Goal: Navigation & Orientation: Find specific page/section

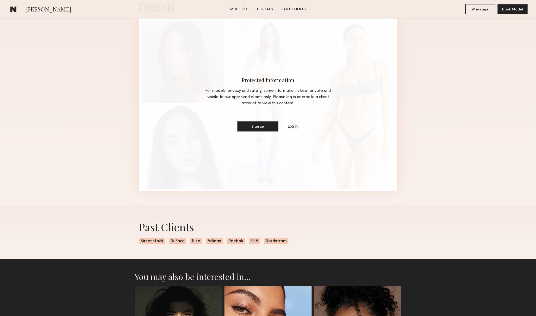
scroll to position [509, 0]
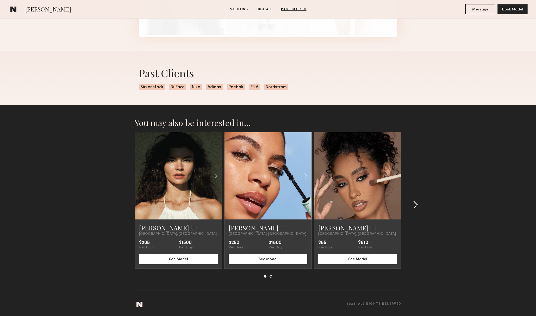
click at [420, 205] on div at bounding box center [414, 204] width 25 height 145
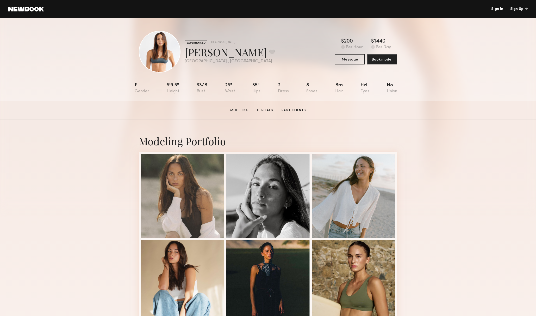
scroll to position [99, 0]
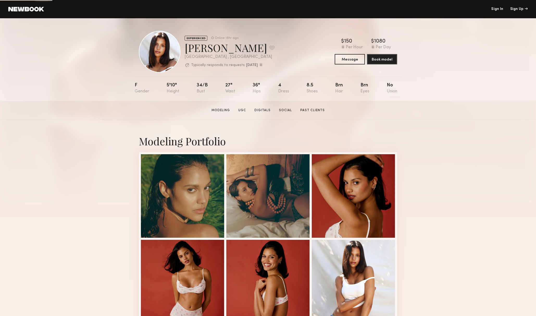
click at [22, 10] on link at bounding box center [26, 9] width 36 height 5
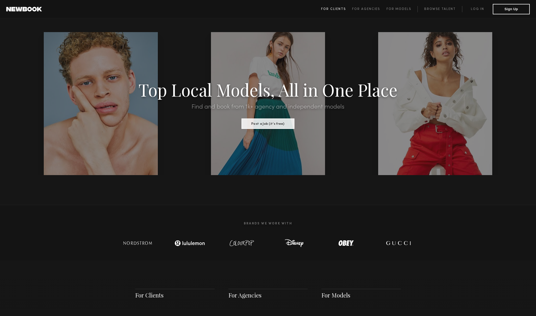
click at [328, 7] on link "For Clients" at bounding box center [336, 9] width 31 height 6
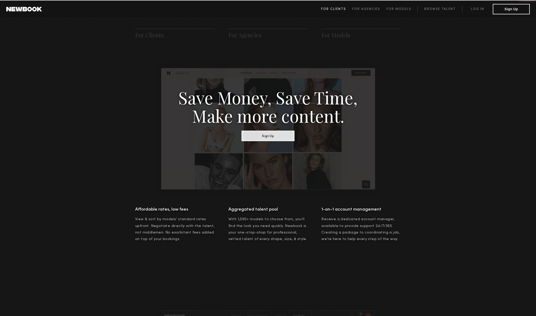
scroll to position [260, 0]
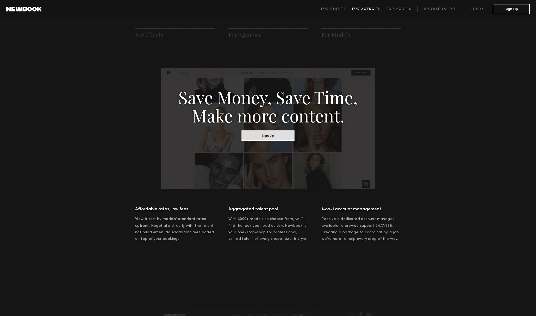
click at [369, 8] on span "For Agencies" at bounding box center [366, 9] width 28 height 3
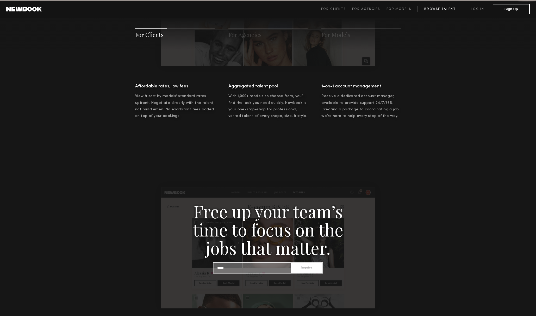
scroll to position [502, 0]
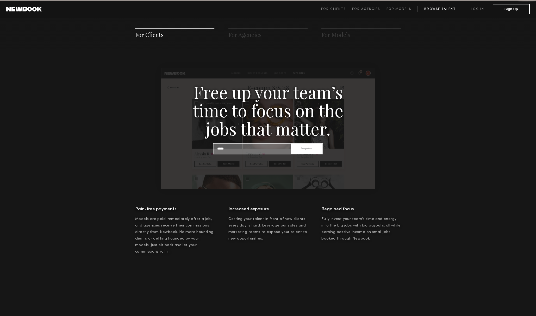
click at [448, 6] on link "Browse Talent" at bounding box center [440, 9] width 45 height 6
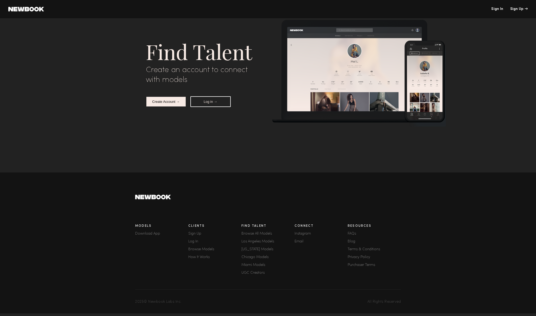
scroll to position [1856, 0]
click at [403, 223] on footer "Models Download App Clients Sign Up Log In Browse Models How It Works Find Tale…" at bounding box center [268, 242] width 536 height 141
click at [353, 177] on html "Sign In Sign Up [PERSON_NAME] Favorite [GEOGRAPHIC_DATA], [GEOGRAPHIC_DATA] Avg…" at bounding box center [268, 117] width 536 height 4085
click at [211, 195] on html "Sign In Sign Up [PERSON_NAME] Favorite [GEOGRAPHIC_DATA], [GEOGRAPHIC_DATA] +6m…" at bounding box center [268, 254] width 536 height 4085
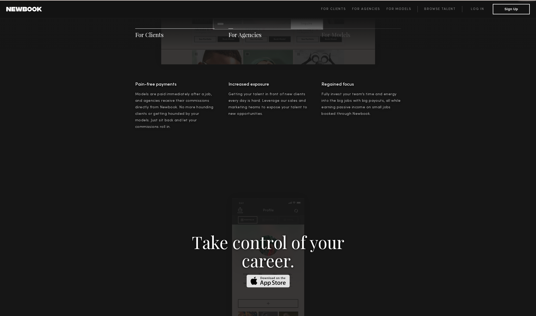
scroll to position [502, 0]
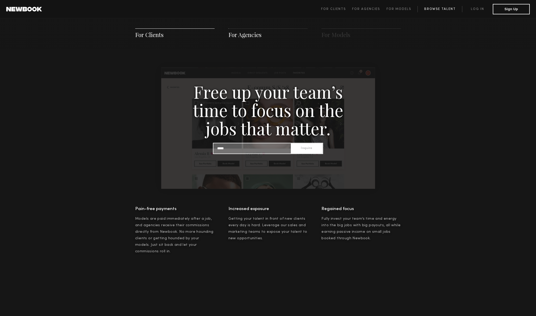
click at [436, 10] on link "Browse Talent" at bounding box center [440, 9] width 45 height 6
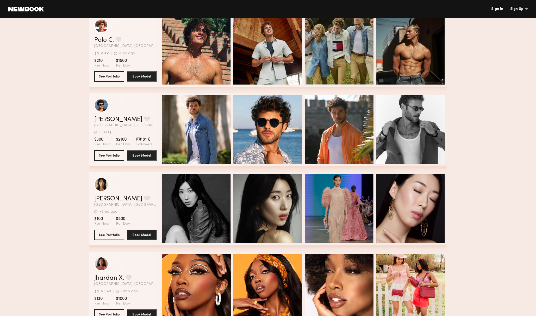
scroll to position [1768, 0]
